Goal: Information Seeking & Learning: Compare options

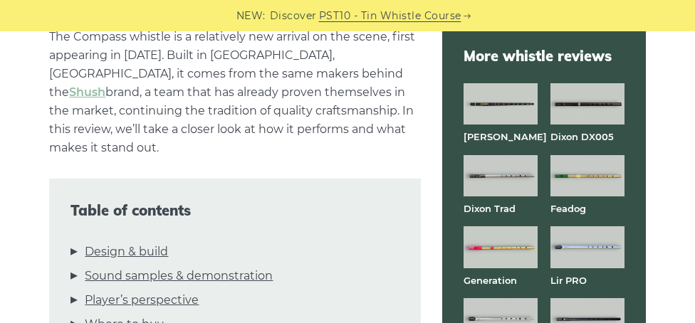
scroll to position [372, 0]
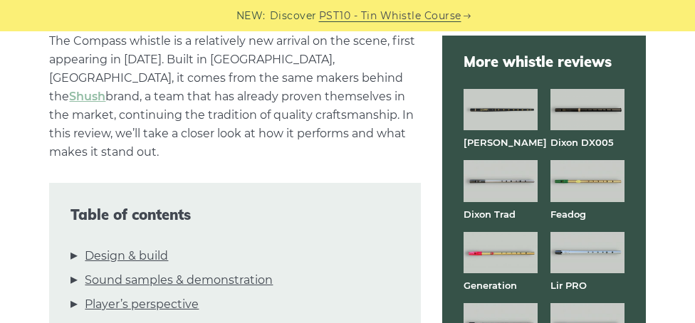
click at [508, 127] on img at bounding box center [500, 109] width 74 height 41
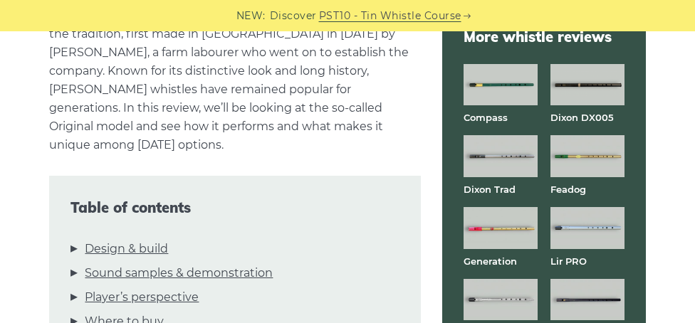
scroll to position [397, 0]
click at [135, 240] on link "Design & build" at bounding box center [126, 249] width 83 height 19
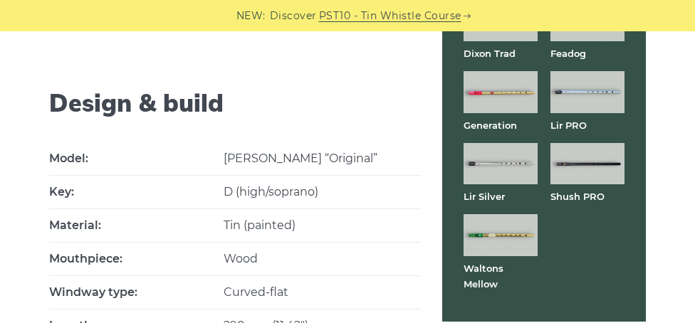
scroll to position [745, 0]
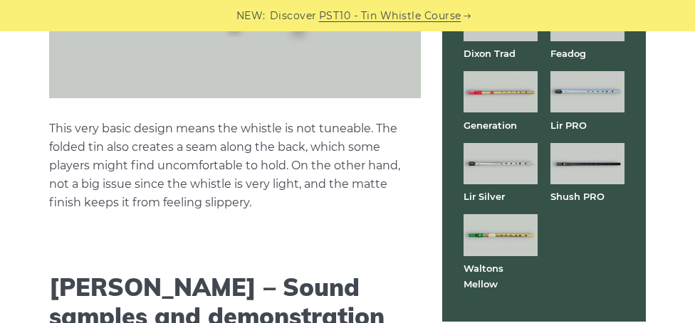
click at [512, 174] on img at bounding box center [500, 163] width 74 height 41
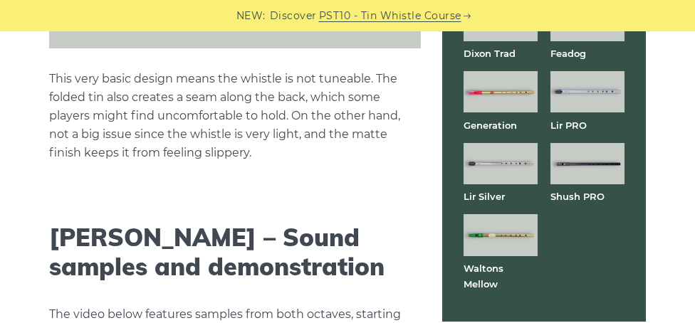
scroll to position [2147, 0]
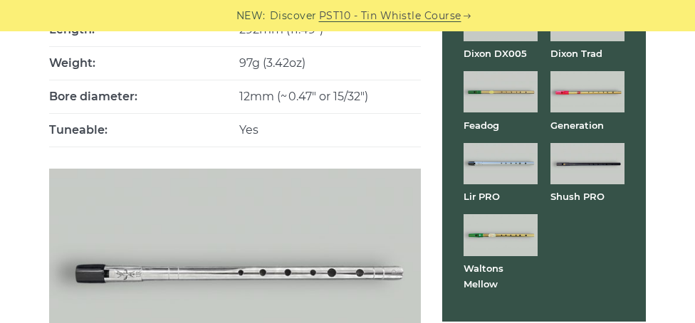
scroll to position [1029, 0]
click at [608, 177] on img at bounding box center [587, 163] width 74 height 41
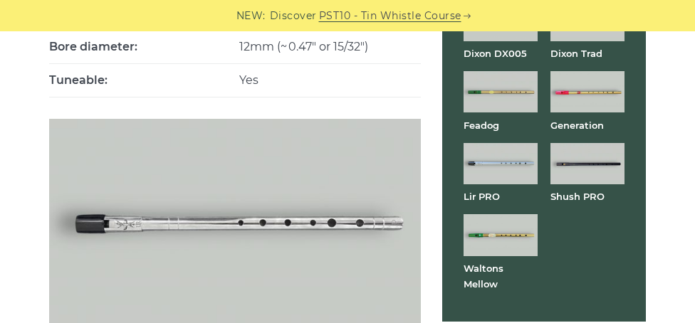
scroll to position [1089, 0]
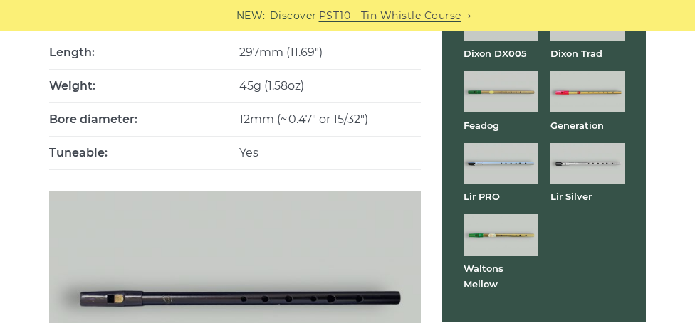
scroll to position [988, 0]
click at [521, 251] on img at bounding box center [500, 234] width 74 height 41
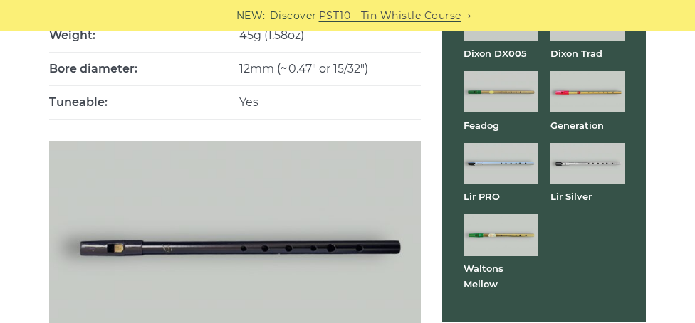
scroll to position [1049, 0]
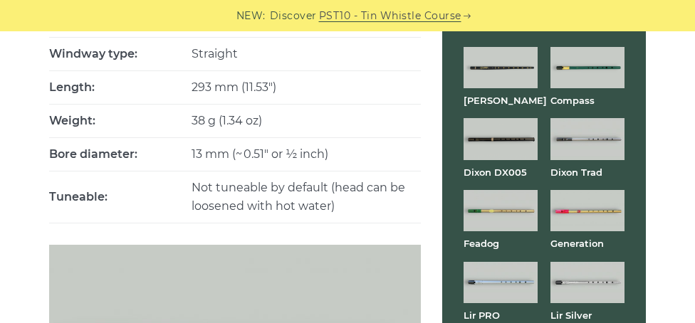
scroll to position [933, 0]
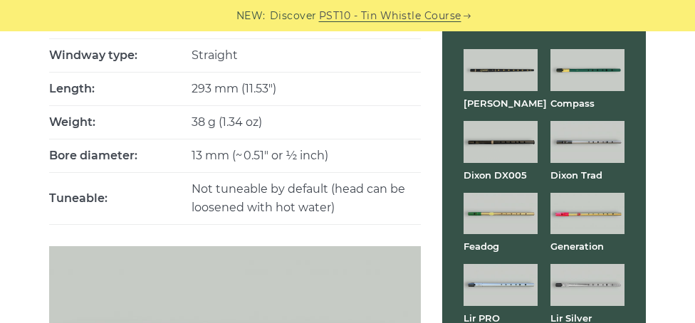
click at [613, 156] on img at bounding box center [587, 141] width 74 height 41
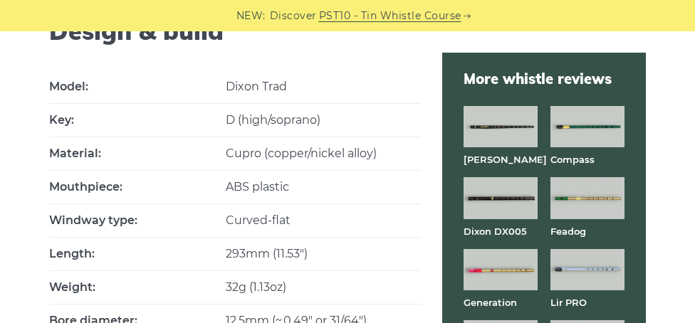
scroll to position [809, 0]
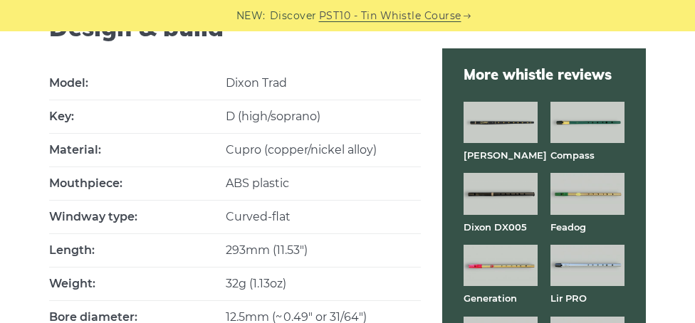
click at [604, 127] on img at bounding box center [587, 122] width 74 height 41
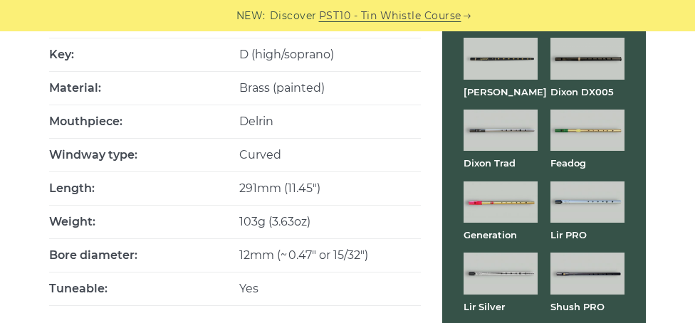
scroll to position [847, 0]
